Goal: Task Accomplishment & Management: Use online tool/utility

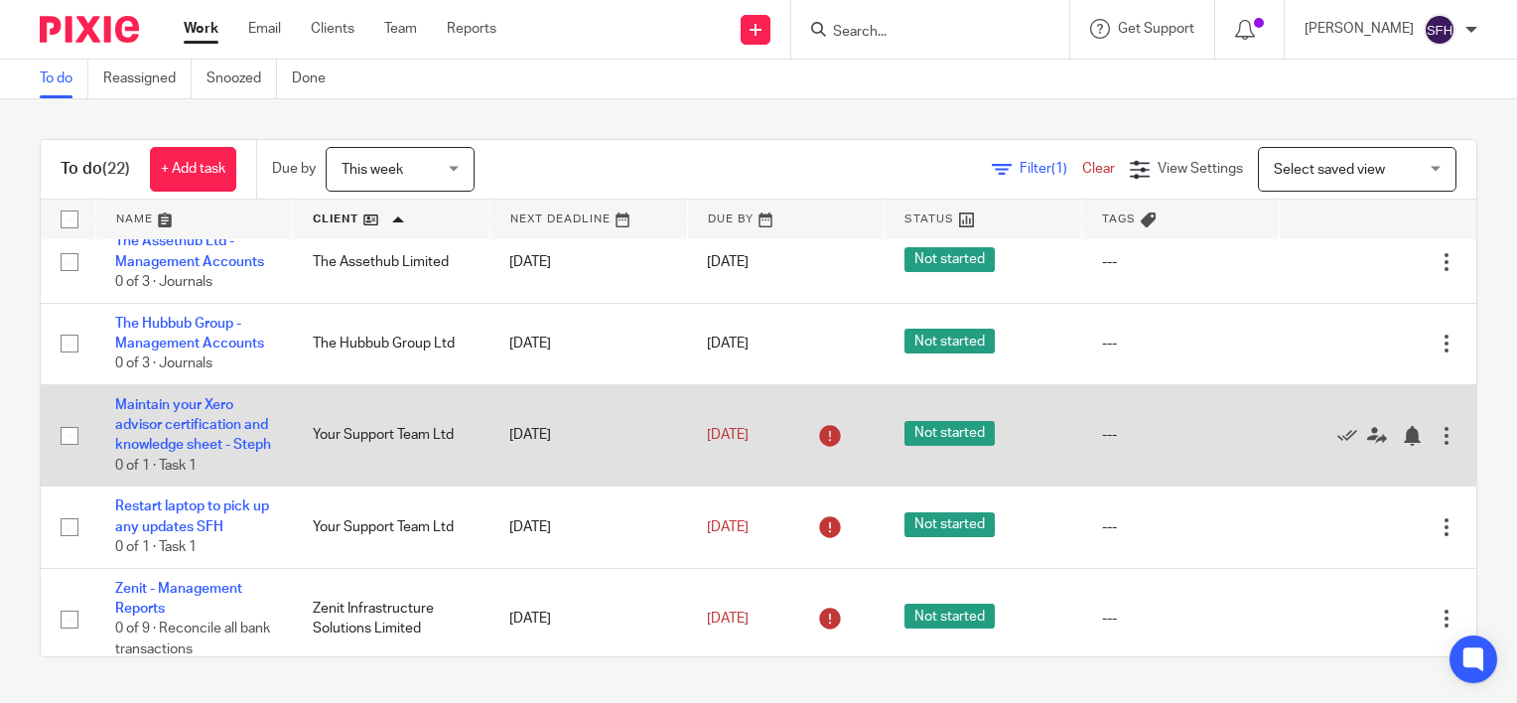
scroll to position [1858, 0]
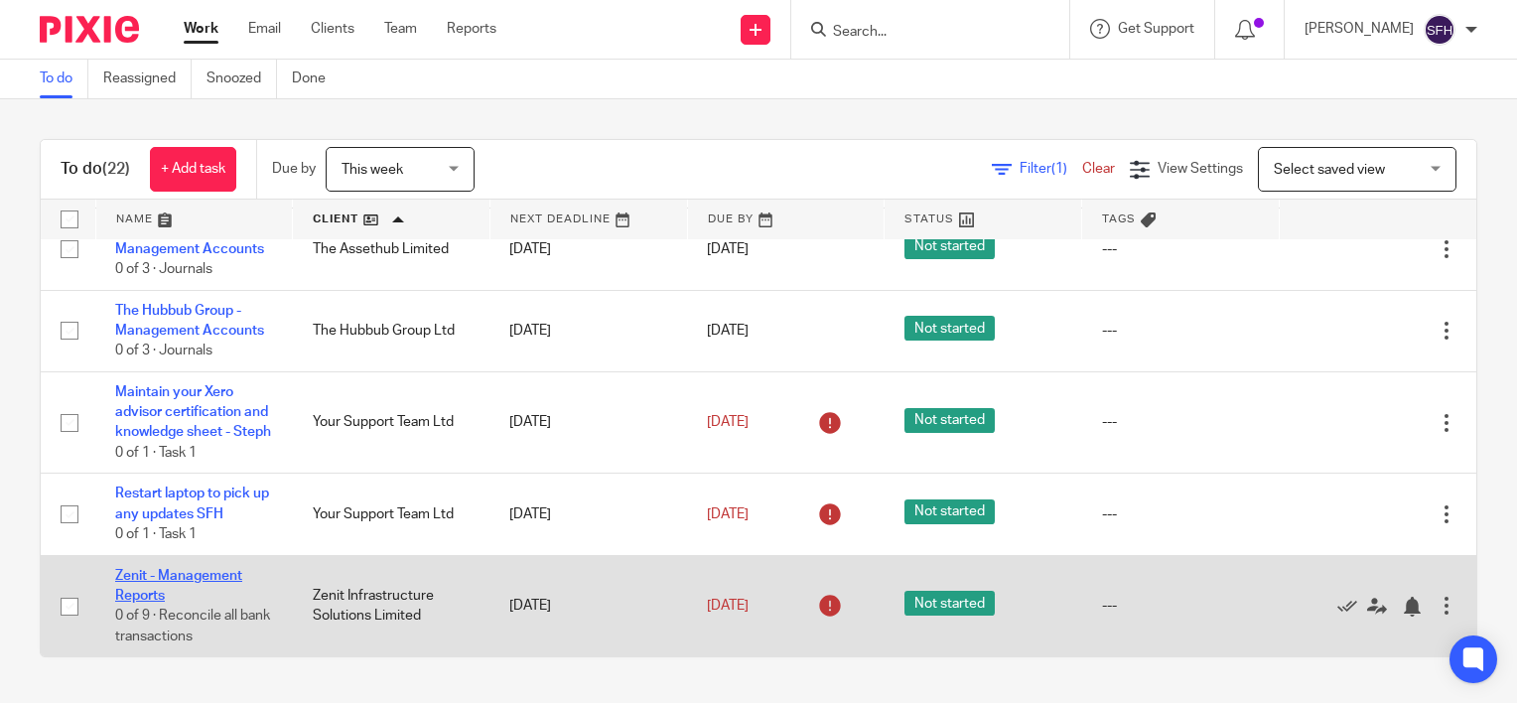
click at [169, 578] on link "Zenit - Management Reports" at bounding box center [178, 586] width 127 height 34
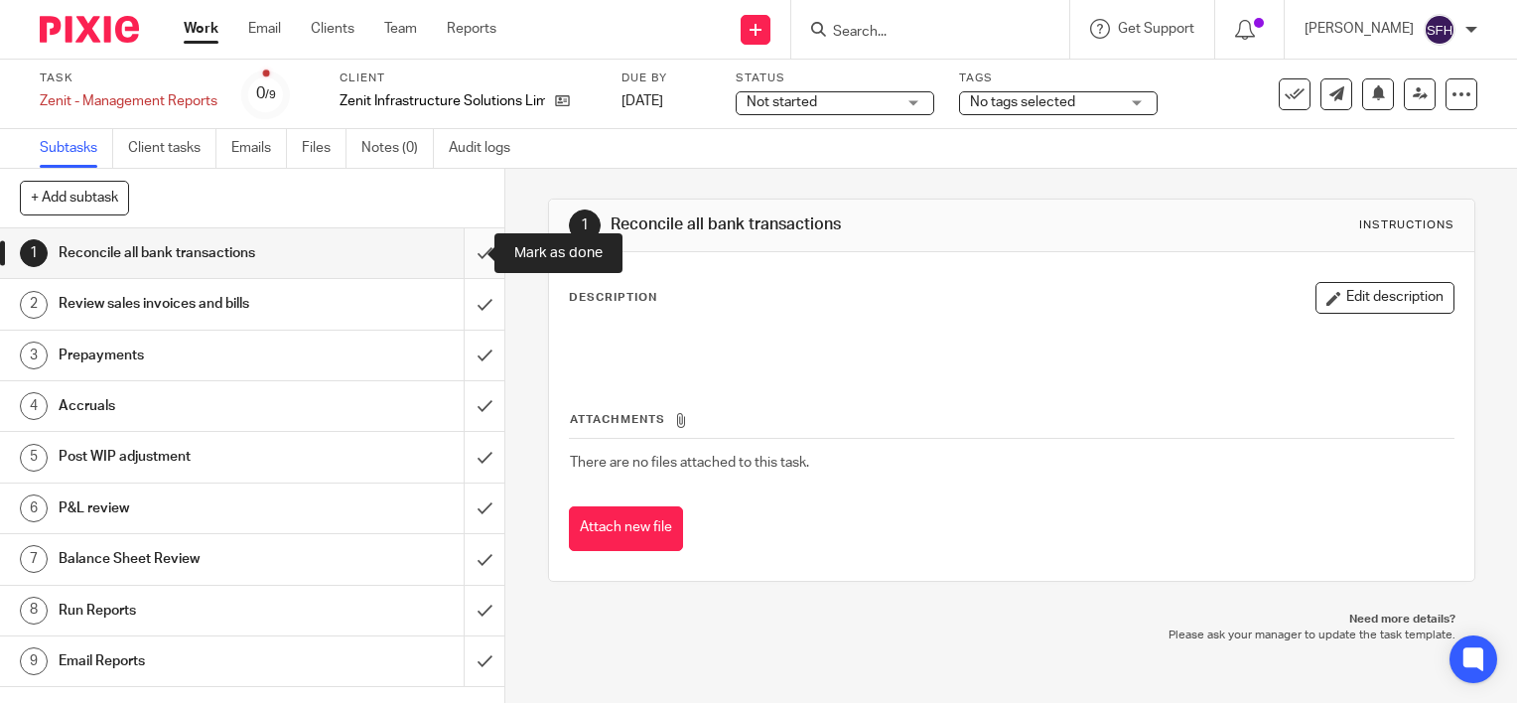
click at [473, 251] on input "submit" at bounding box center [252, 253] width 504 height 50
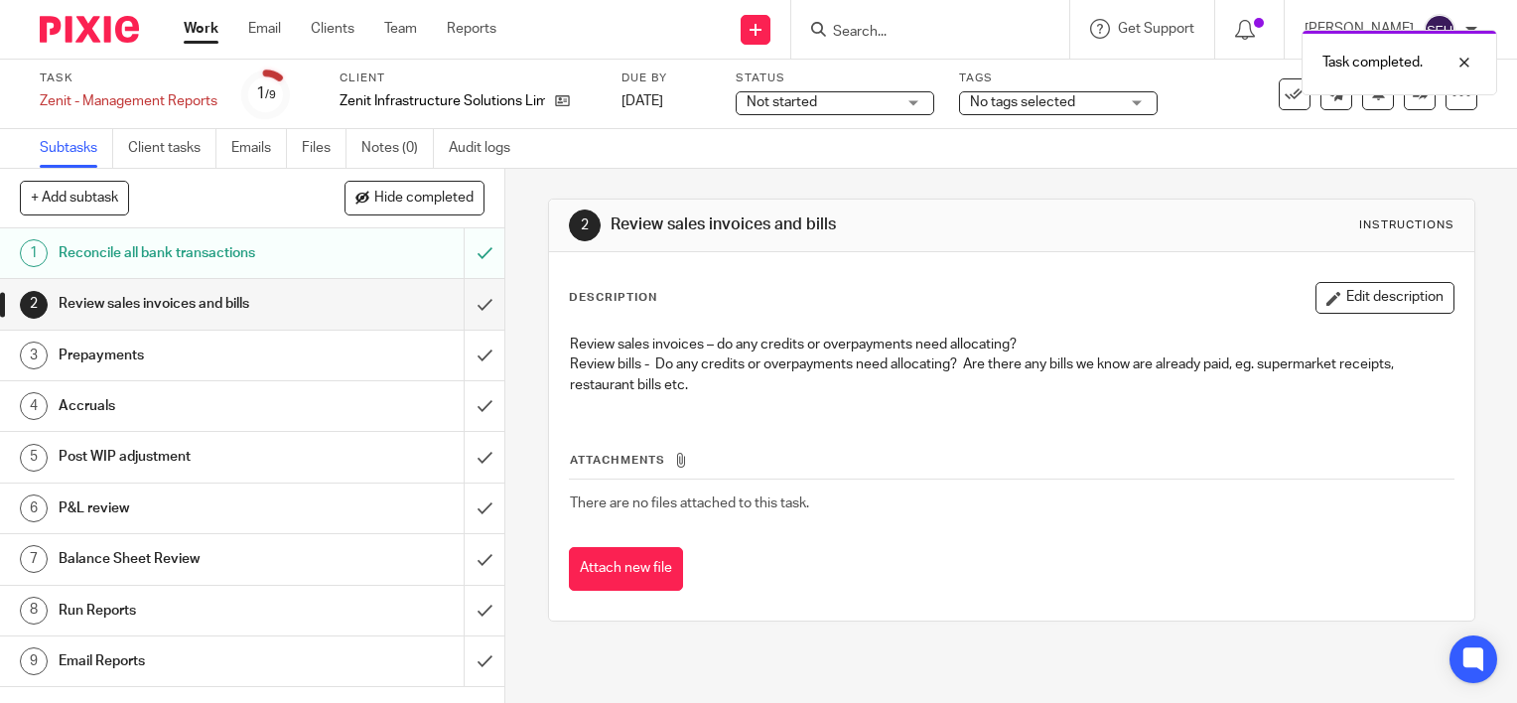
click at [474, 296] on input "submit" at bounding box center [252, 304] width 504 height 50
